Goal: Information Seeking & Learning: Compare options

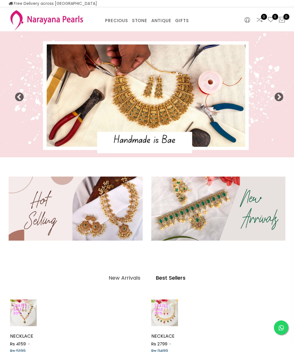
select select "INR"
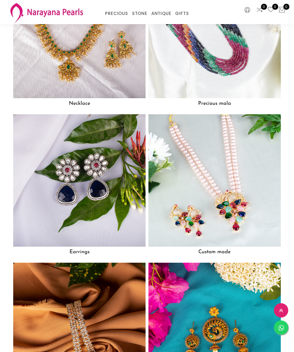
scroll to position [433, 0]
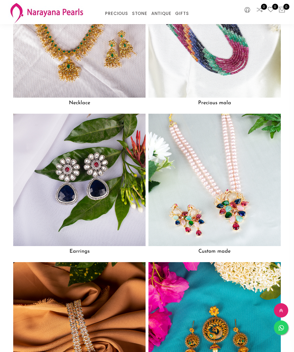
click at [233, 167] on img at bounding box center [214, 180] width 132 height 132
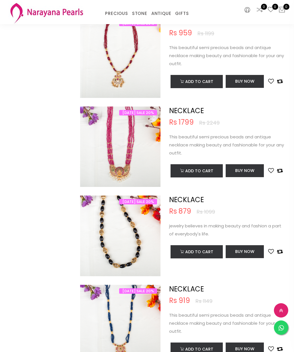
scroll to position [329, 0]
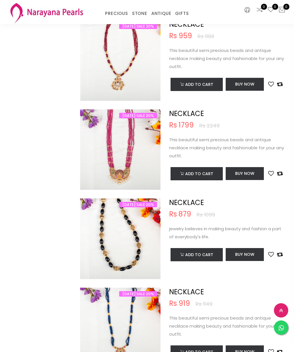
click at [130, 150] on img at bounding box center [120, 155] width 81 height 81
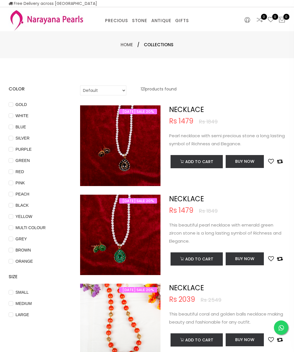
scroll to position [2, 0]
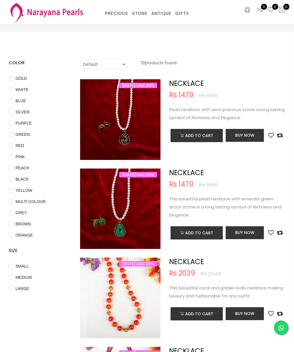
click at [12, 203] on COLOUR "MULTI COLOUR" at bounding box center [11, 205] width 5 height 13
checkbox COLOUR "true"
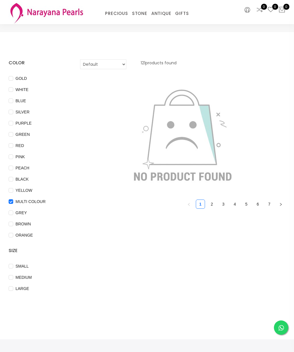
click at [201, 205] on link "1" at bounding box center [200, 204] width 9 height 9
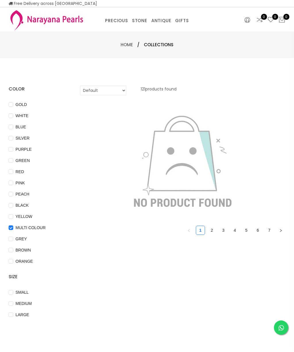
click at [132, 47] on link "Home" at bounding box center [127, 45] width 12 height 6
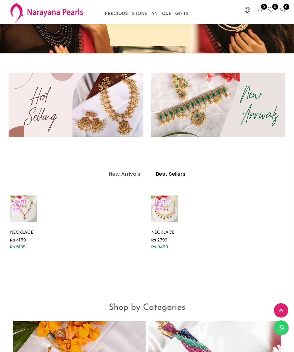
scroll to position [77, 0]
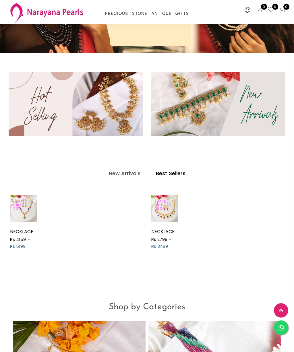
click at [27, 209] on div at bounding box center [23, 208] width 27 height 12
click at [37, 222] on img at bounding box center [50, 208] width 27 height 27
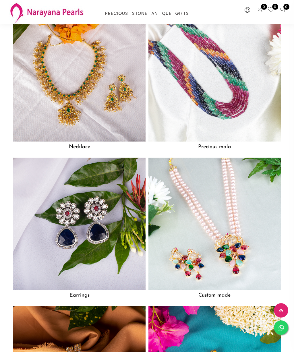
scroll to position [388, 0]
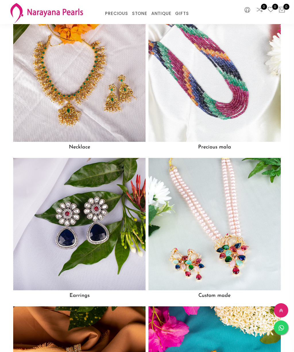
click at [104, 85] on img at bounding box center [79, 75] width 132 height 132
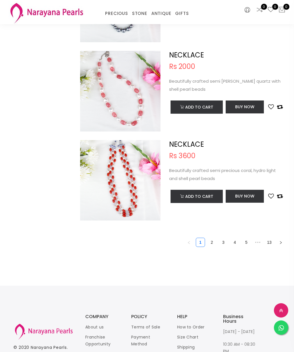
scroll to position [1728, 0]
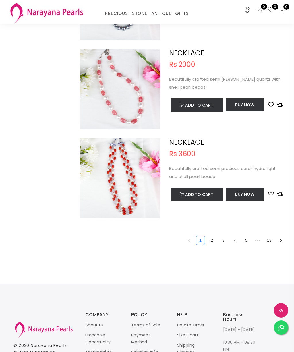
click at [214, 240] on link "2" at bounding box center [212, 240] width 9 height 9
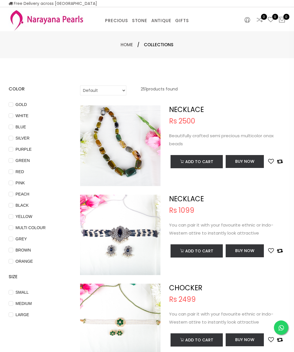
click at [124, 92] on select "Default Price - High to Low Price - Low to High" at bounding box center [103, 91] width 46 height 10
select select "priceLowToHigh"
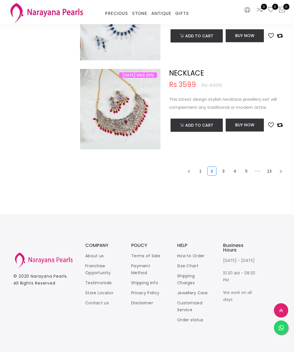
scroll to position [1797, 0]
click at [236, 171] on link "4" at bounding box center [235, 171] width 9 height 9
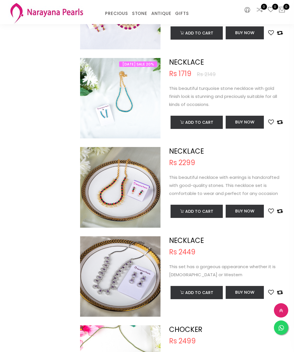
scroll to position [404, 0]
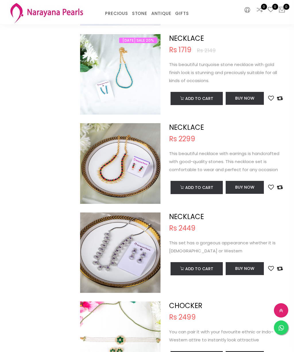
click at [263, 352] on div "CHOCKER Rs 2499 You can pair it with your favourite ethnic or Indo-Western atti…" at bounding box center [227, 342] width 125 height 81
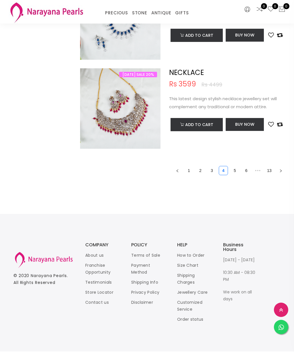
scroll to position [1797, 0]
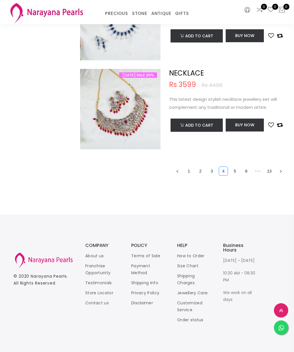
click at [246, 171] on link "6" at bounding box center [246, 171] width 9 height 9
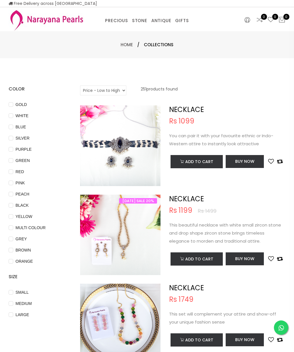
scroll to position [10, 0]
click at [152, 28] on link "EARRINGS / JHUMKAS" at bounding box center [160, 28] width 49 height 0
click at [169, 28] on link "EARRINGS / JHUMKAS" at bounding box center [160, 28] width 49 height 0
click at [151, 28] on link "EARRINGS / JHUMKAS" at bounding box center [160, 28] width 49 height 0
click at [163, 28] on link "EARRINGS / JHUMKAS" at bounding box center [160, 28] width 49 height 0
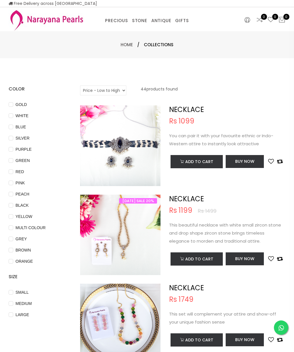
click at [149, 28] on link "EARRINGS / JHUMKAS" at bounding box center [160, 28] width 49 height 0
click at [139, 28] on link "EARRINGS / JHUMKAS" at bounding box center [160, 28] width 49 height 0
click at [172, 28] on link "EARRINGS / JHUMKAS" at bounding box center [160, 28] width 49 height 0
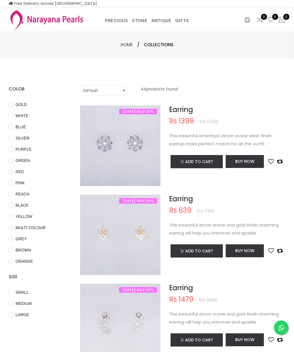
select select "INR"
click at [120, 13] on div "PRECIOUS CUSTOM MADE-GEMS PRECIOUS [PERSON_NAME] EARRINGS / JHUMKAS NECKLACE AN…" at bounding box center [147, 19] width 286 height 24
click at [132, 28] on link "PRECIOUS MALA" at bounding box center [133, 28] width 49 height 0
